Goal: Check status

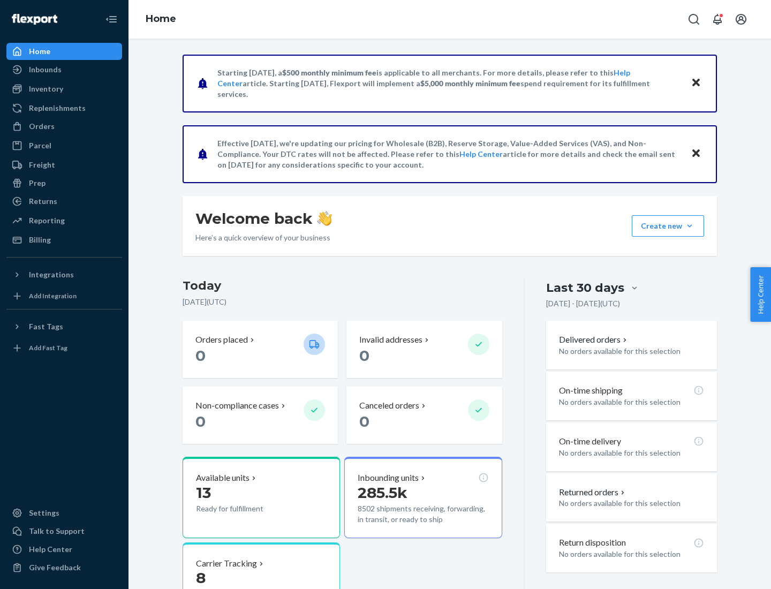
click at [689, 226] on button "Create new Create new inbound Create new order Create new product" at bounding box center [667, 225] width 72 height 21
click at [44, 70] on div "Inbounds" at bounding box center [45, 69] width 33 height 11
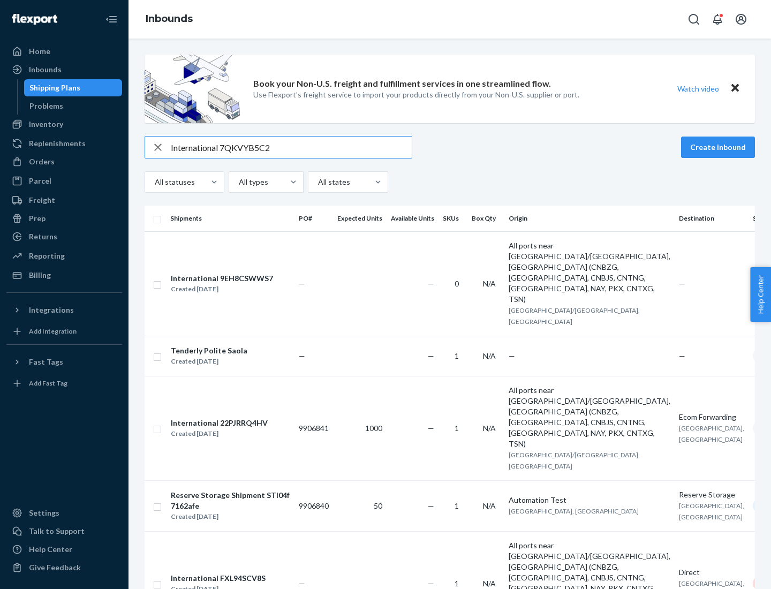
type input "International 7QKVYB5C29"
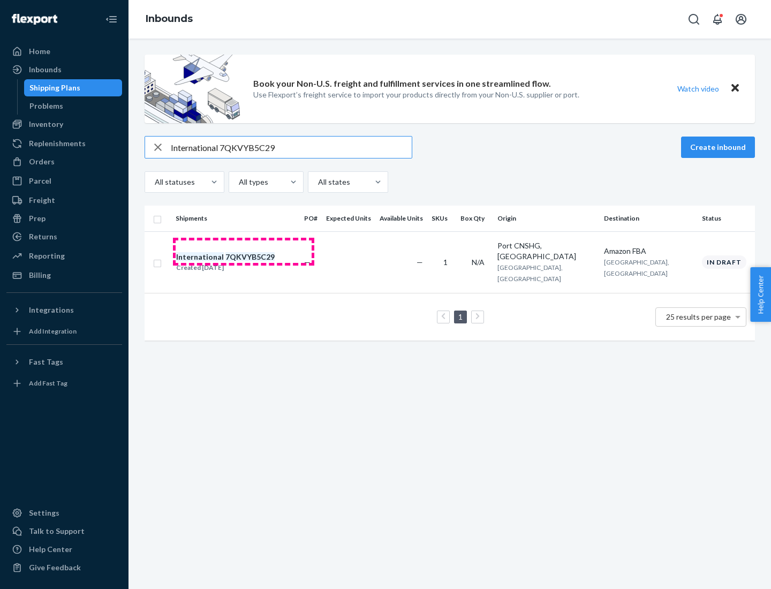
click at [243, 262] on div "Created [DATE]" at bounding box center [225, 267] width 98 height 11
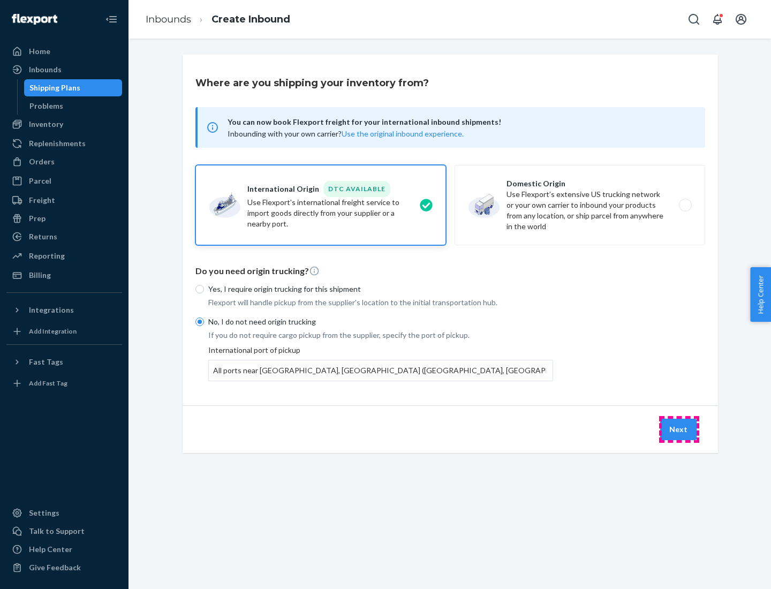
click at [679, 429] on button "Next" at bounding box center [678, 428] width 36 height 21
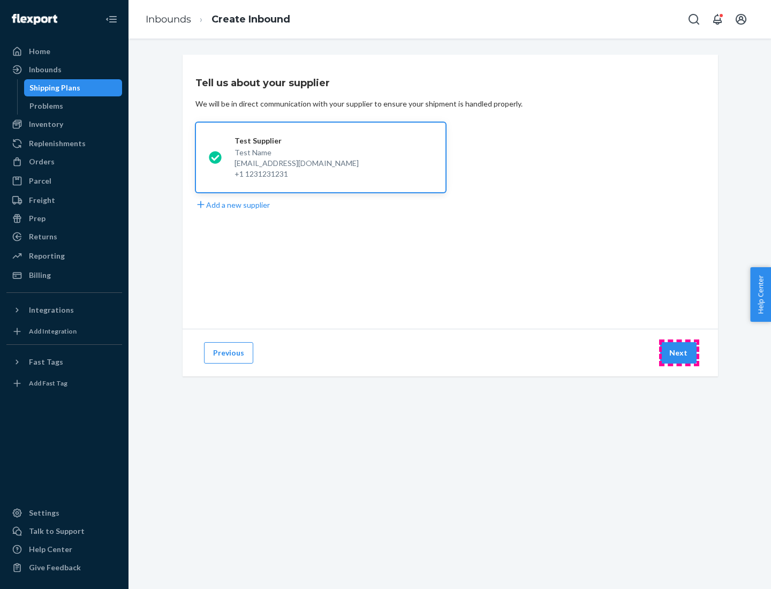
click at [679, 353] on button "Next" at bounding box center [678, 352] width 36 height 21
